Goal: Complete application form

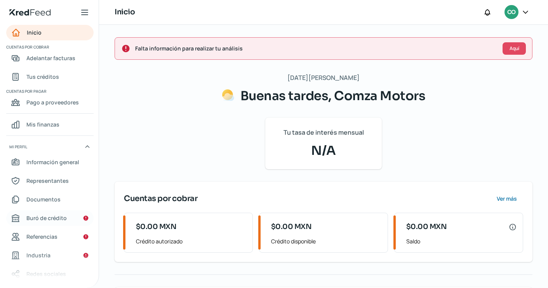
click at [57, 221] on span "Buró de crédito" at bounding box center [46, 218] width 40 height 10
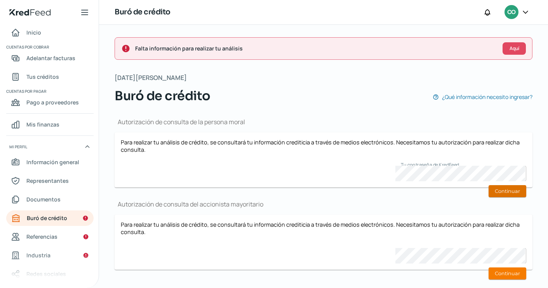
click at [516, 189] on button "Continuar" at bounding box center [507, 191] width 38 height 12
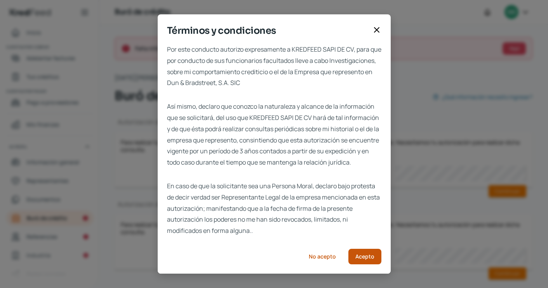
click at [363, 259] on span "Acepto" at bounding box center [364, 256] width 19 height 5
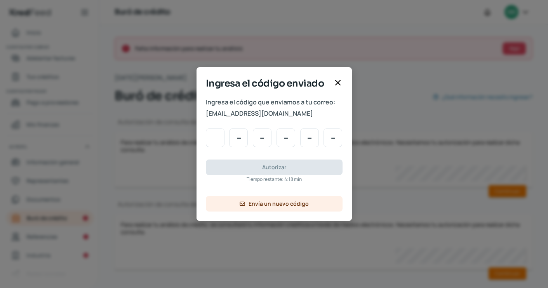
type input "7"
type input "8"
type input "1"
type input "5"
type input "3"
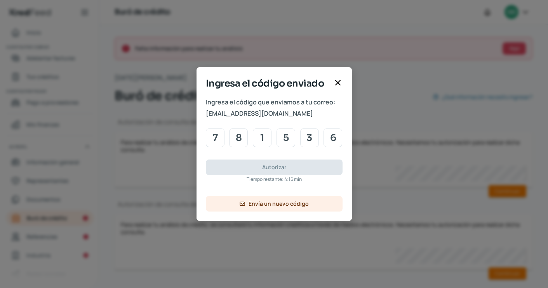
type input "6"
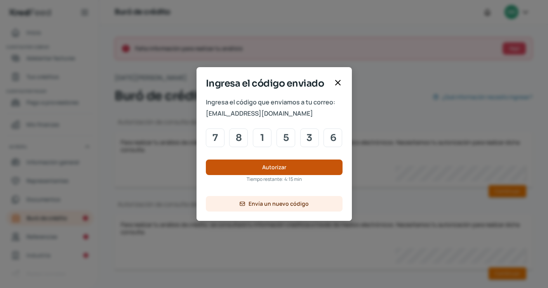
click at [279, 165] on span "Autorizar" at bounding box center [274, 167] width 24 height 5
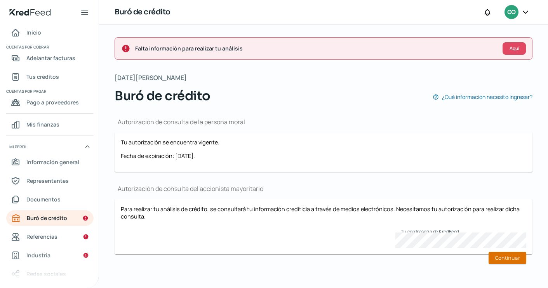
click at [505, 260] on button "Continuar" at bounding box center [507, 258] width 38 height 12
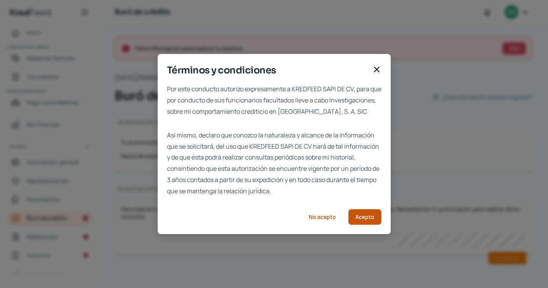
click at [371, 219] on span "Acepto" at bounding box center [364, 216] width 19 height 5
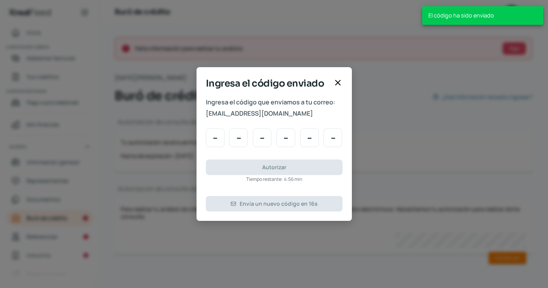
drag, startPoint x: 268, startPoint y: 113, endPoint x: 198, endPoint y: 113, distance: 70.7
click at [197, 113] on div "Ingresa el código que enviamos a tu correo: [EMAIL_ADDRESS][DOMAIN_NAME] Autori…" at bounding box center [273, 159] width 155 height 124
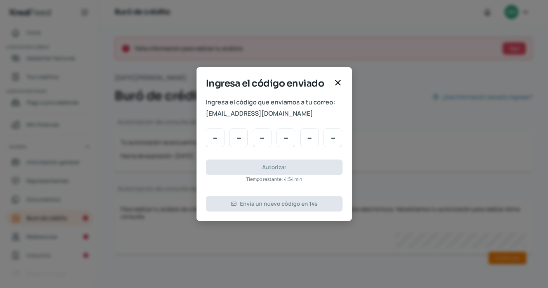
drag, startPoint x: 205, startPoint y: 114, endPoint x: 262, endPoint y: 120, distance: 57.7
click at [262, 120] on div "Ingresa el código que enviamos a tu correo: [EMAIL_ADDRESS][DOMAIN_NAME] Autori…" at bounding box center [273, 159] width 155 height 124
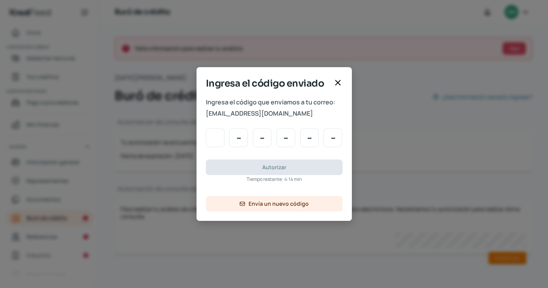
click at [216, 143] on input "Code input" at bounding box center [215, 137] width 19 height 19
type input "4"
type input "2"
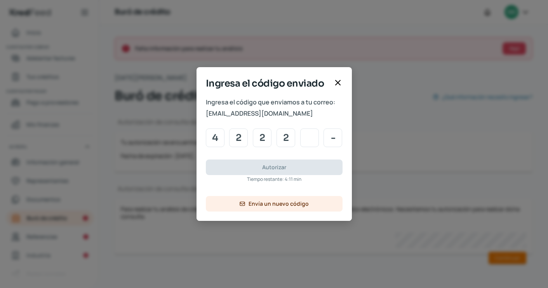
type input "3"
type input "1"
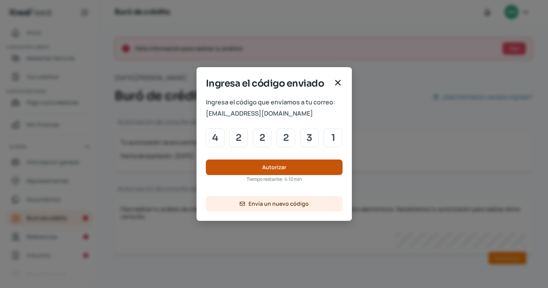
click at [270, 174] on button "Autorizar" at bounding box center [274, 168] width 137 height 16
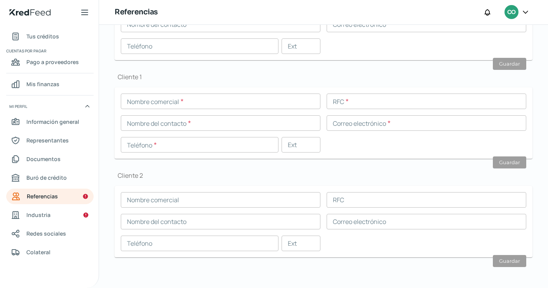
scroll to position [40, 0]
click at [68, 209] on link "Industria" at bounding box center [49, 215] width 87 height 16
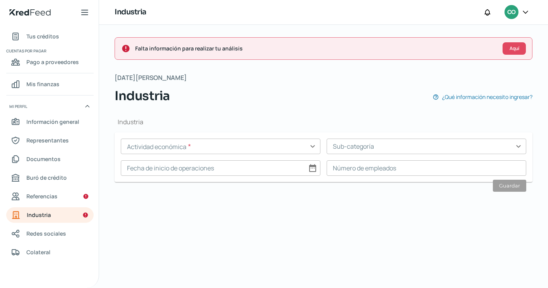
click at [309, 146] on input "text" at bounding box center [221, 147] width 200 height 16
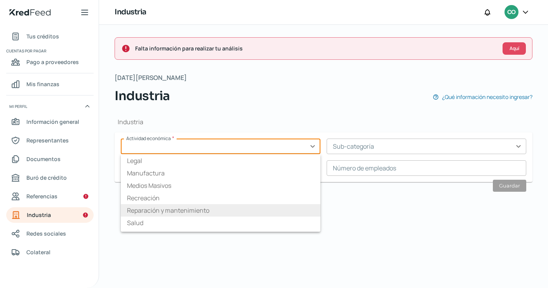
scroll to position [77, 0]
click at [164, 209] on li "Reparación y mantenimiento" at bounding box center [221, 207] width 200 height 12
type input "Reparación y mantenimiento"
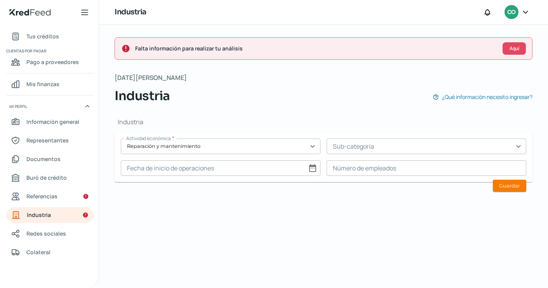
click at [390, 146] on input "text" at bounding box center [426, 147] width 200 height 16
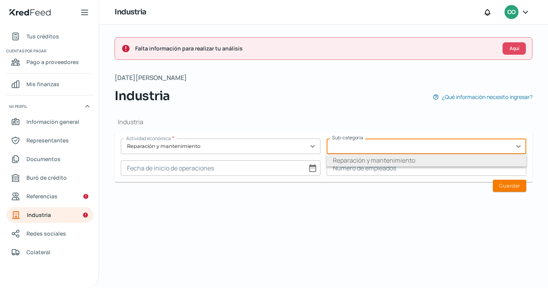
click at [391, 158] on li "Reparación y mantenimiento" at bounding box center [426, 160] width 200 height 12
type input "Reparación y mantenimiento"
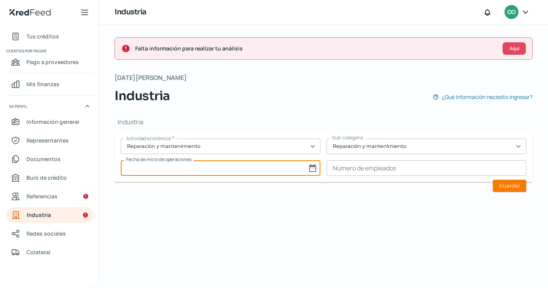
click at [225, 170] on input at bounding box center [221, 168] width 200 height 16
select select "7"
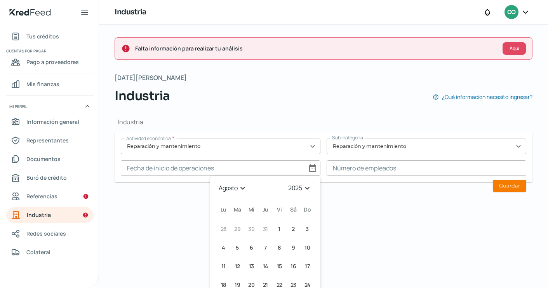
select select "2024"
click at [340, 168] on input at bounding box center [426, 168] width 200 height 16
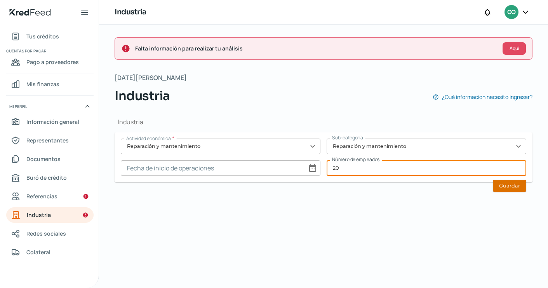
type input "20"
click at [506, 183] on button "Guardar" at bounding box center [509, 186] width 33 height 12
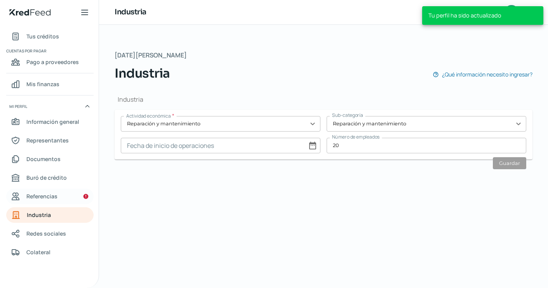
click at [37, 202] on link "Referencias" at bounding box center [49, 197] width 87 height 16
